Goal: Obtain resource: Download file/media

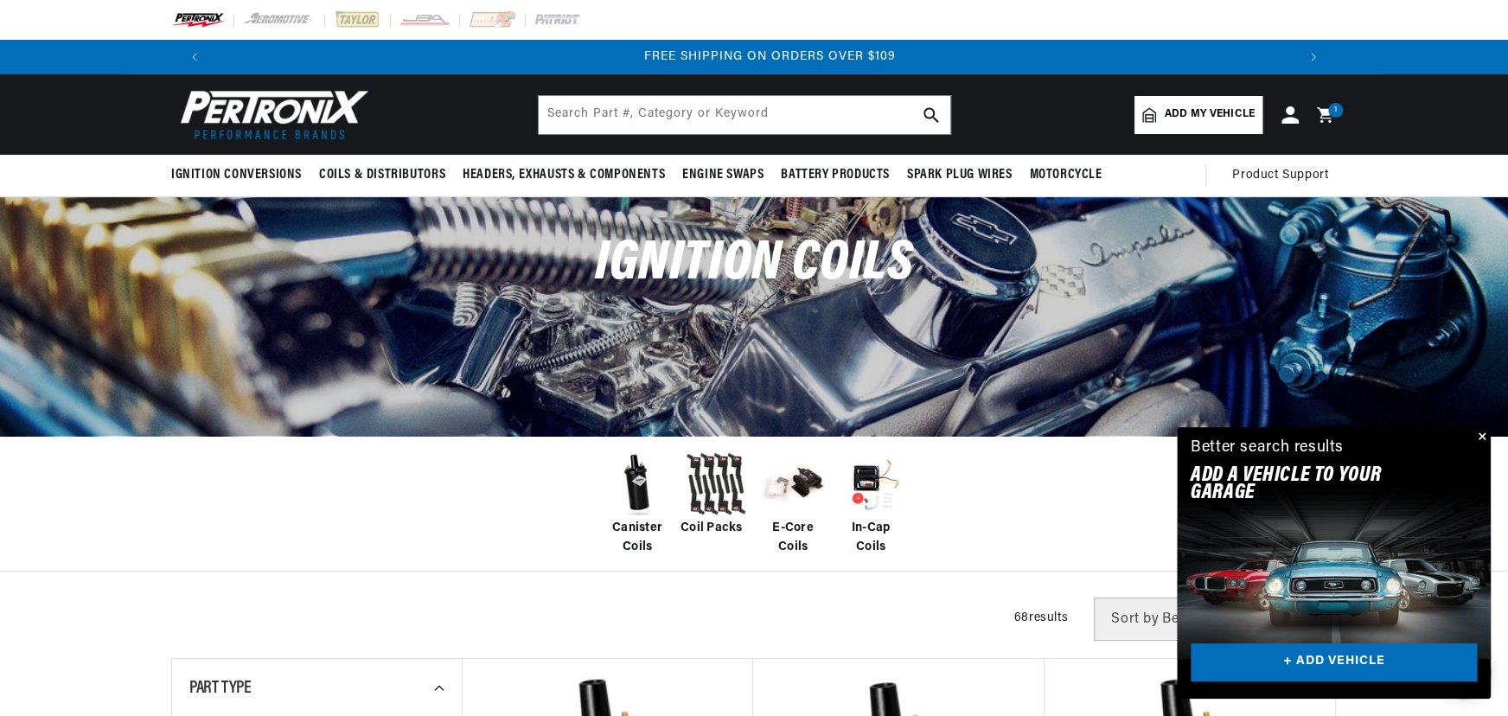
scroll to position [0, 2159]
click at [671, 115] on input "text" at bounding box center [744, 115] width 411 height 38
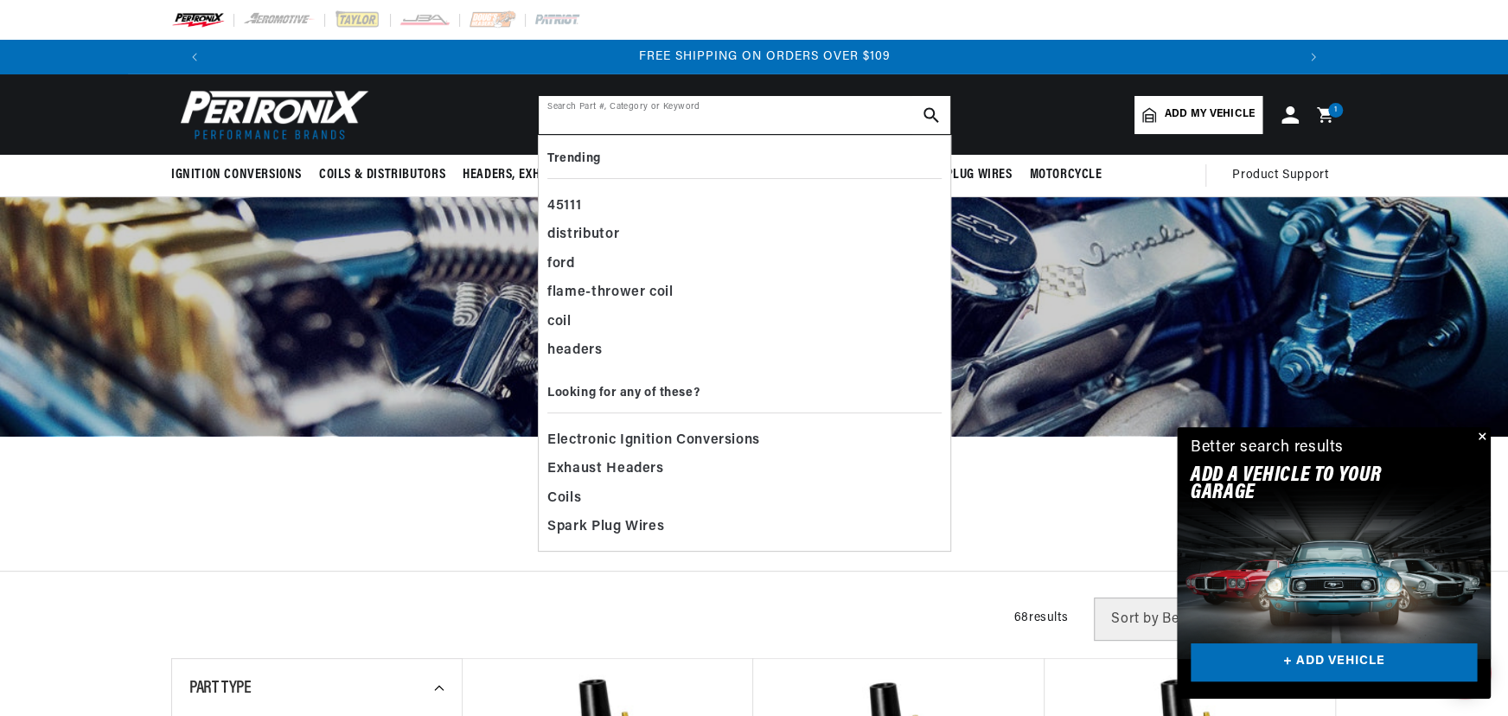
scroll to position [0, 2159]
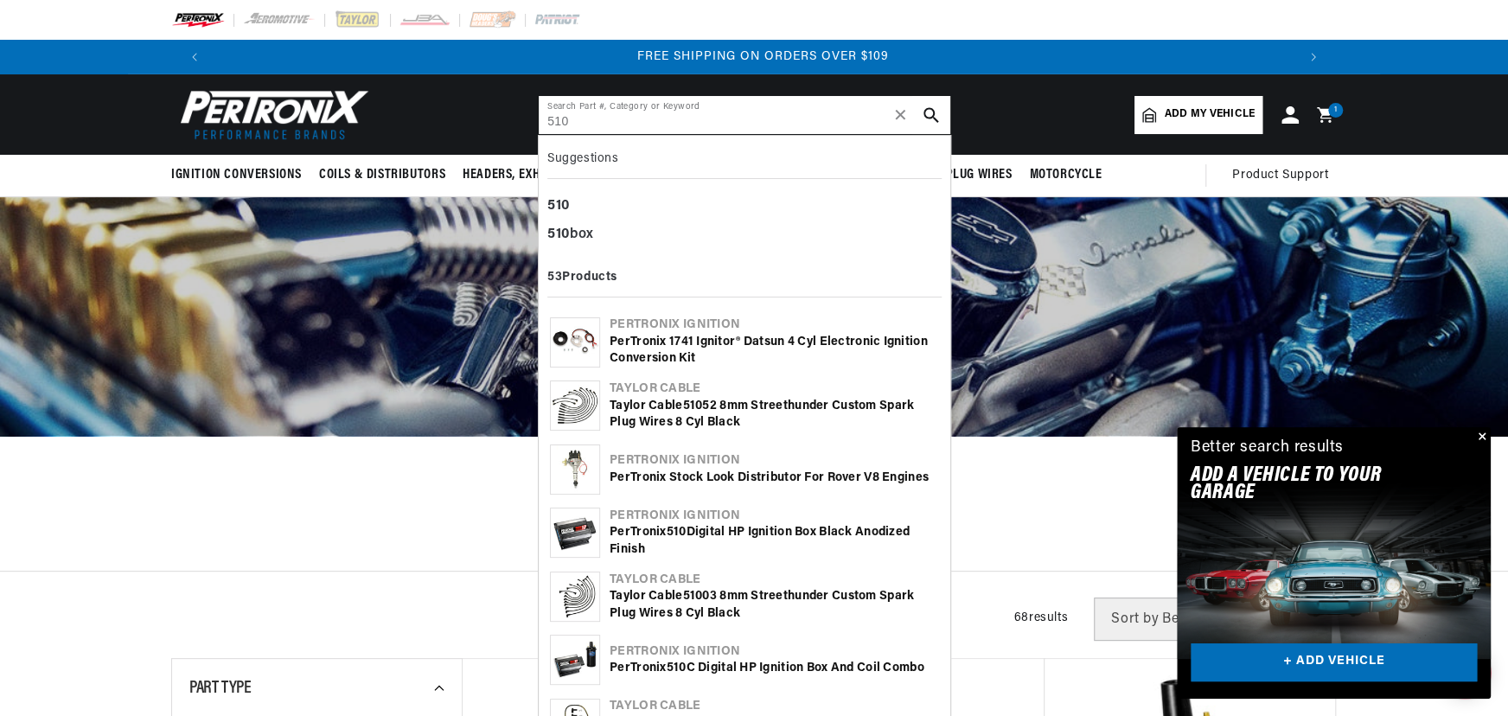
type input "510"
click at [649, 540] on div "PerTronix 510 Digital HP Ignition Box Black Anodized Finish" at bounding box center [773, 541] width 329 height 34
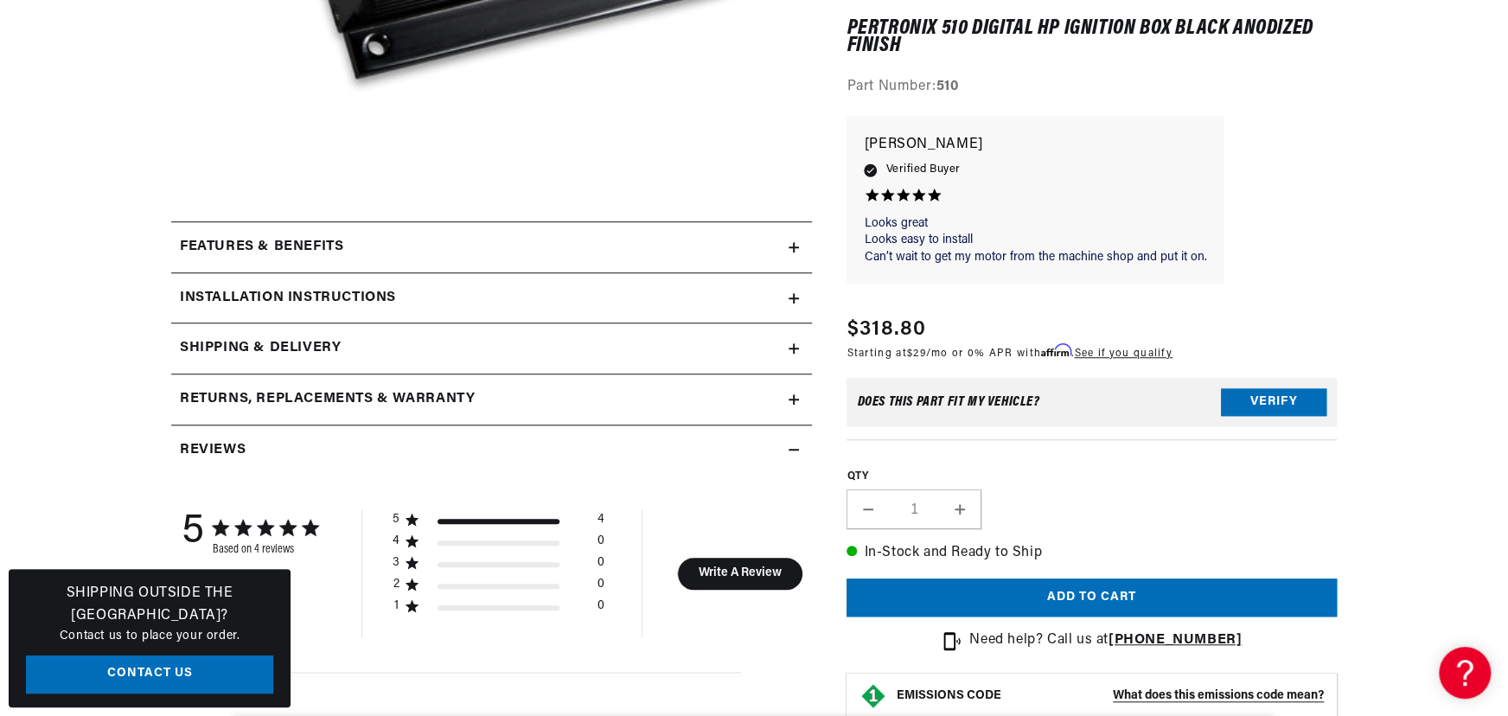
scroll to position [628, 0]
click at [491, 277] on summary "Installation instructions" at bounding box center [491, 297] width 641 height 50
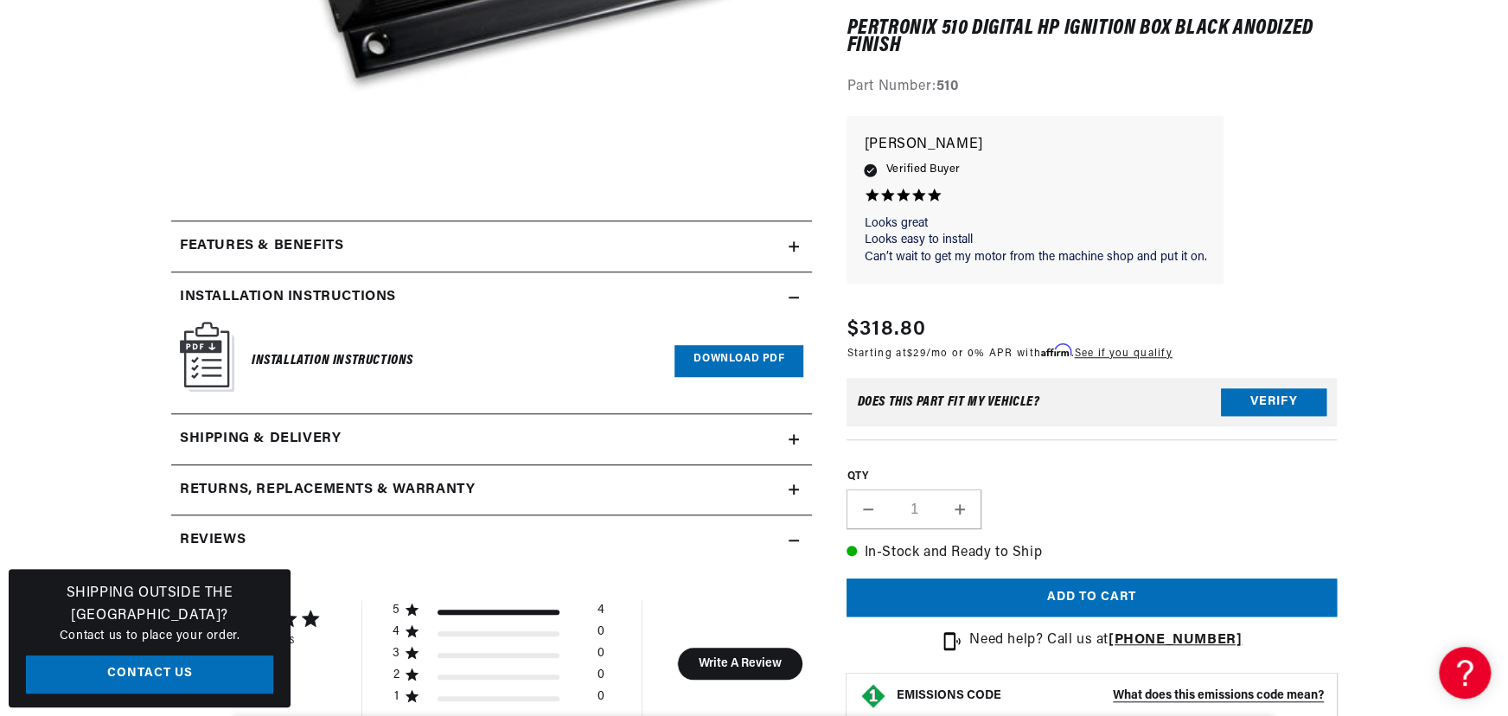
scroll to position [0, 879]
click at [711, 353] on link "Download PDF" at bounding box center [738, 361] width 129 height 32
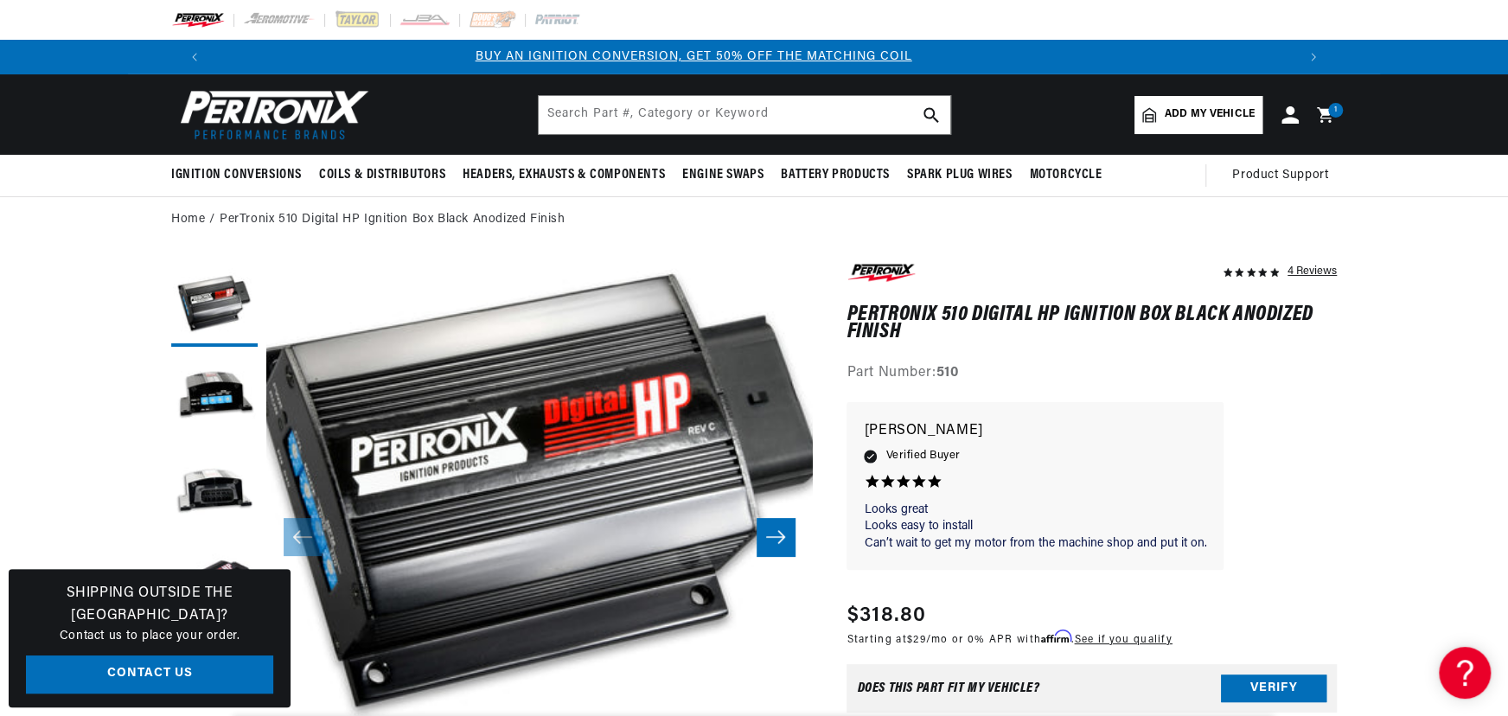
scroll to position [0, 0]
click at [741, 128] on input "text" at bounding box center [744, 115] width 411 height 38
type input "1"
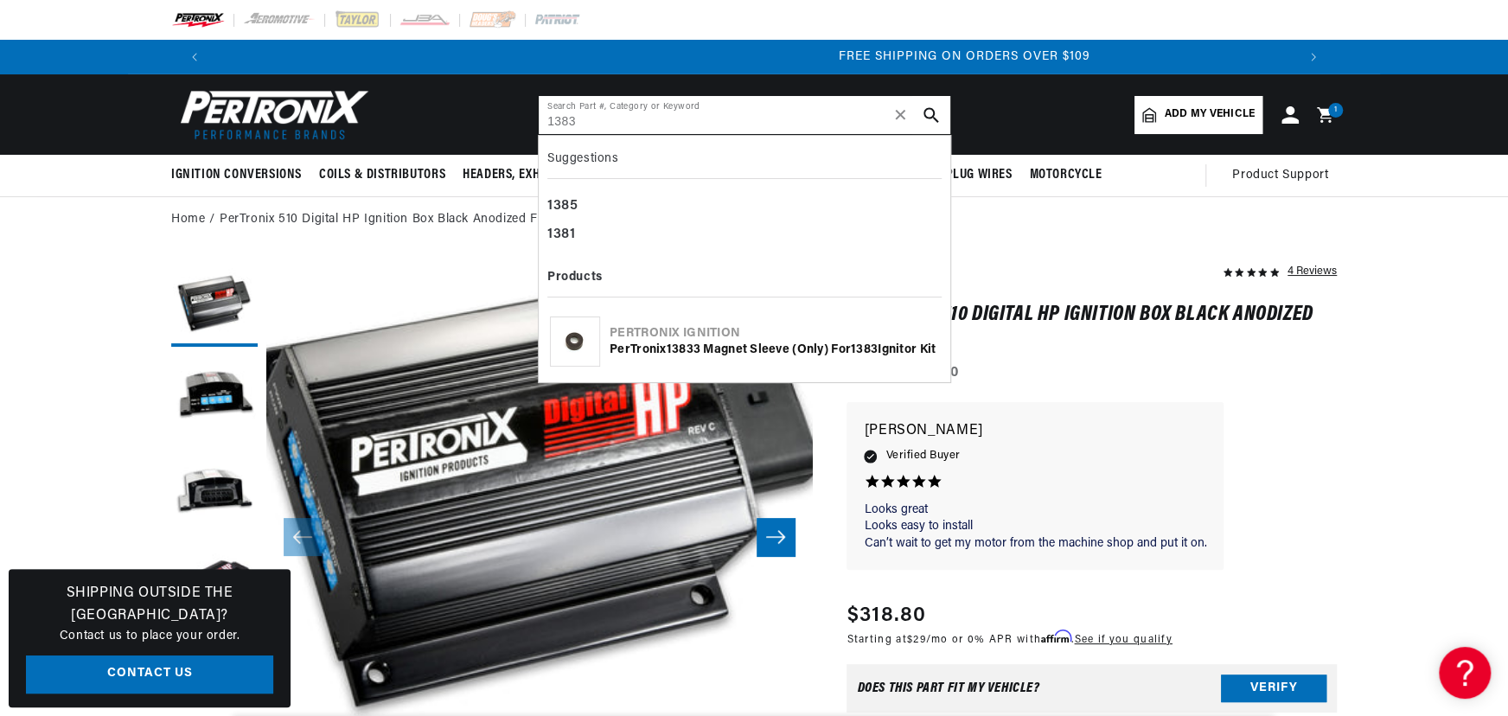
scroll to position [0, 2159]
type input "1383"
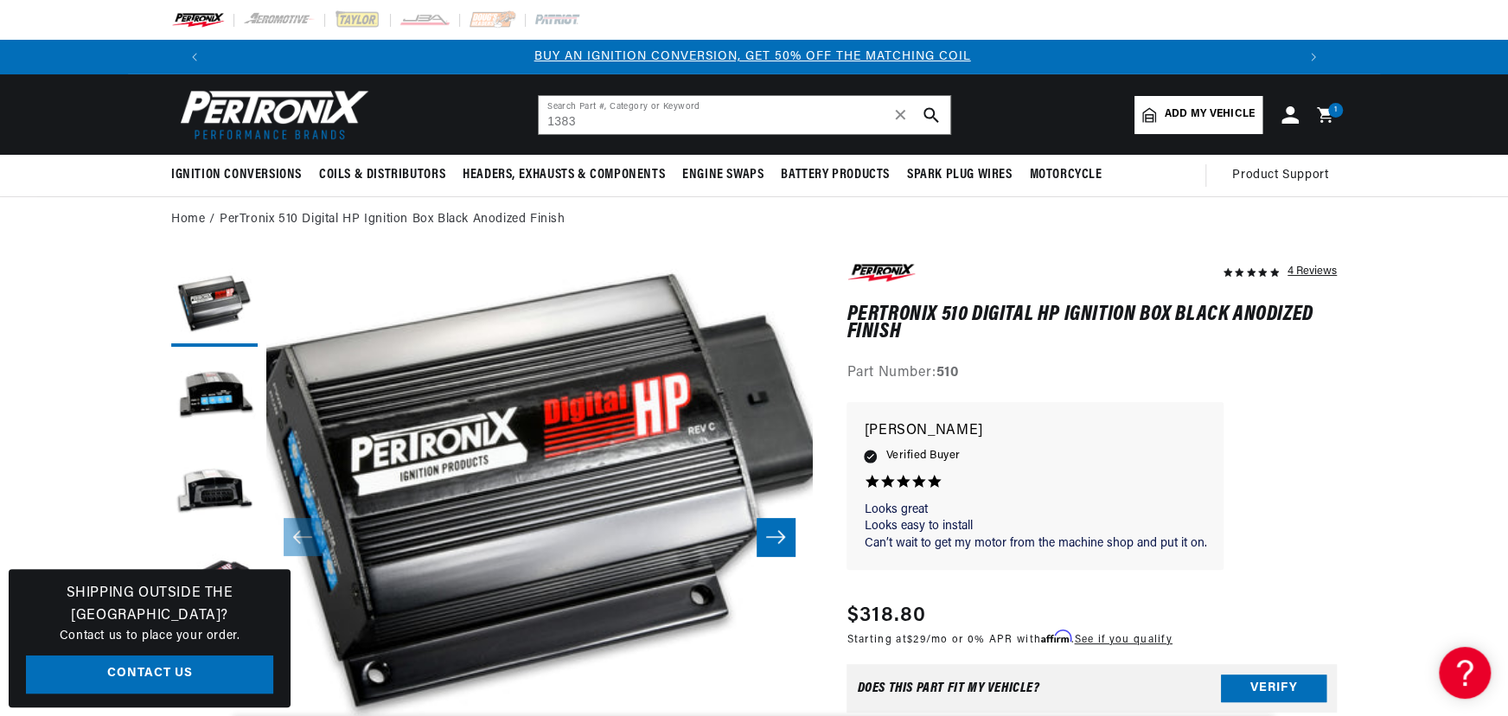
scroll to position [0, 0]
